Goal: Check status

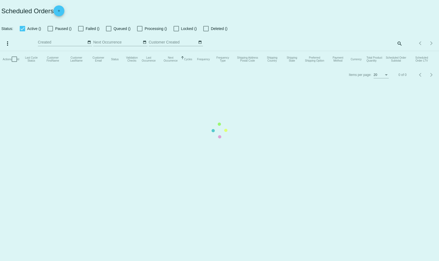
checkbox input "false"
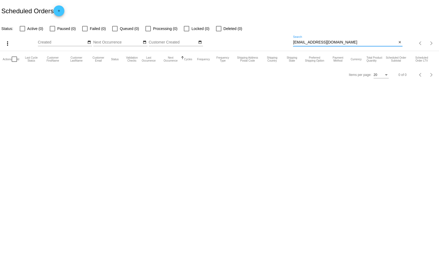
drag, startPoint x: 338, startPoint y: 44, endPoint x: 268, endPoint y: 43, distance: 70.1
click at [268, 43] on div "more_vert Sep Jan Feb Mar [DATE]" at bounding box center [219, 41] width 439 height 19
paste input "[EMAIL_ADDRESS]"
type input "[EMAIL_ADDRESS][DOMAIN_NAME]"
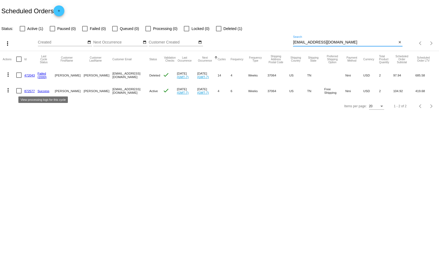
click at [43, 91] on link "Success" at bounding box center [44, 91] width 12 height 4
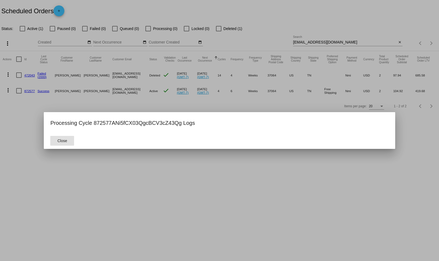
click at [78, 97] on div at bounding box center [219, 130] width 439 height 261
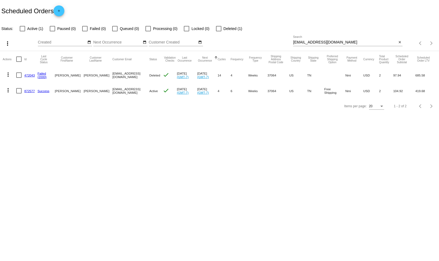
click at [30, 92] on link "872577" at bounding box center [29, 91] width 11 height 4
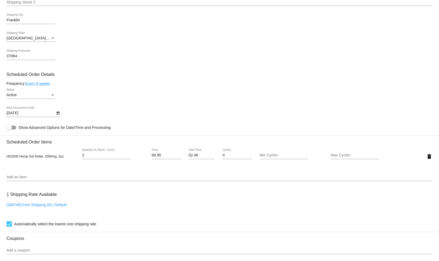
scroll to position [243, 0]
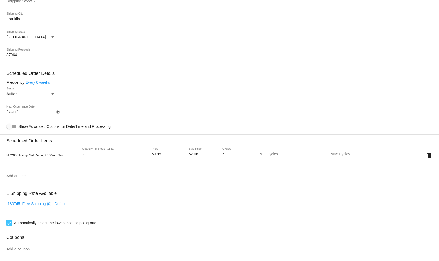
click at [51, 95] on div "Status" at bounding box center [52, 94] width 5 height 4
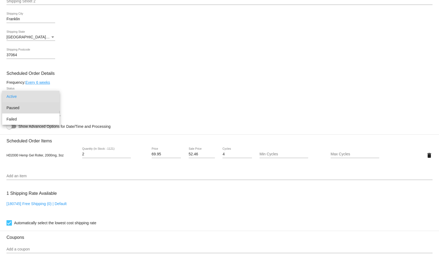
click at [35, 108] on span "Paused" at bounding box center [30, 107] width 49 height 11
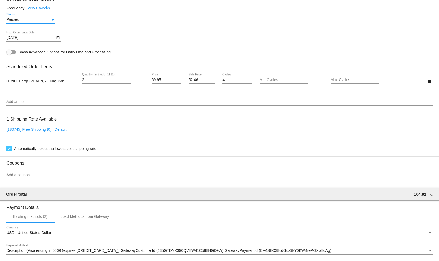
scroll to position [398, 0]
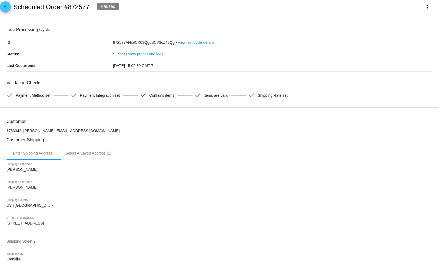
scroll to position [0, 0]
